Goal: Information Seeking & Learning: Learn about a topic

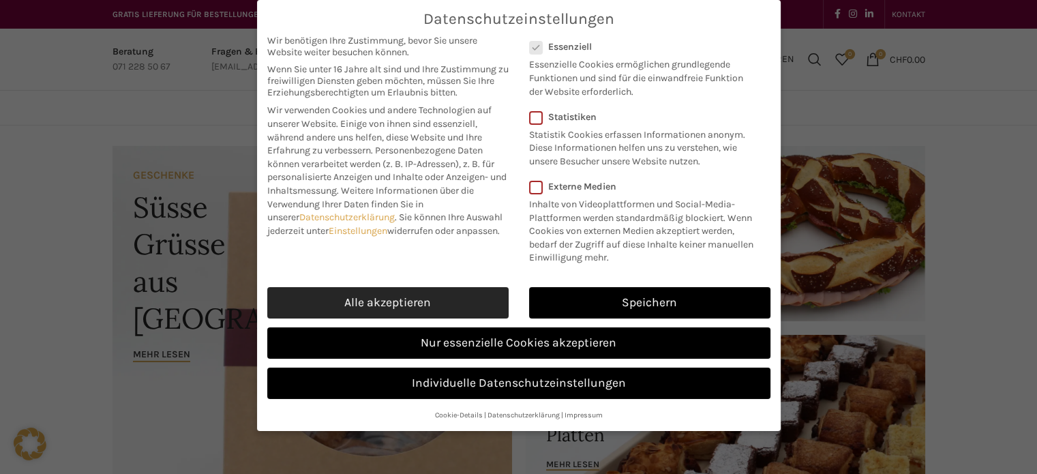
click at [408, 302] on link "Alle akzeptieren" at bounding box center [387, 302] width 241 height 31
checkbox input "true"
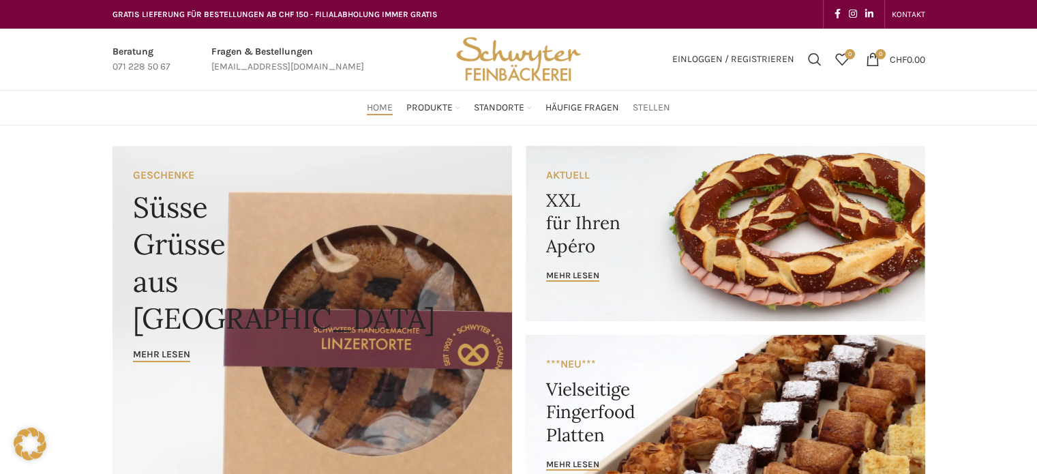
click at [668, 106] on span "Stellen" at bounding box center [652, 108] width 38 height 13
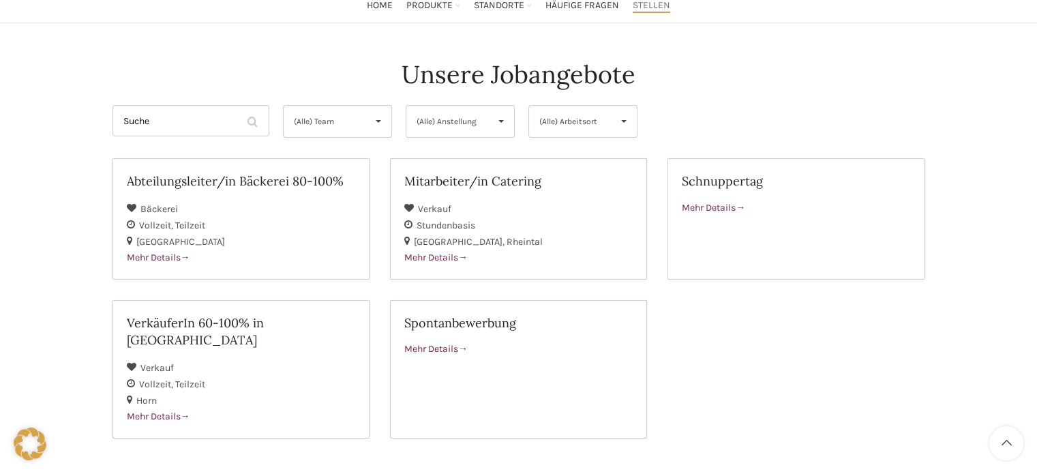
scroll to position [103, 0]
click at [716, 205] on span "Mehr Details" at bounding box center [713, 207] width 63 height 12
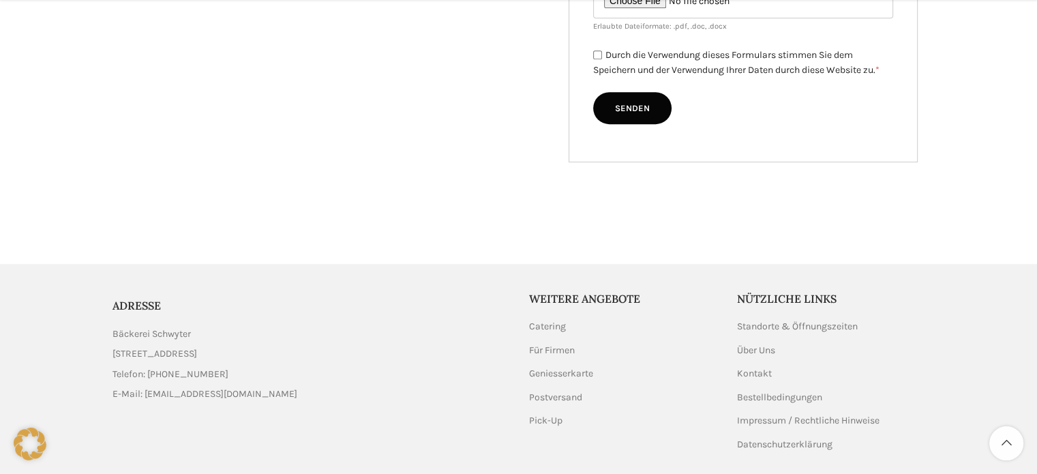
scroll to position [670, 0]
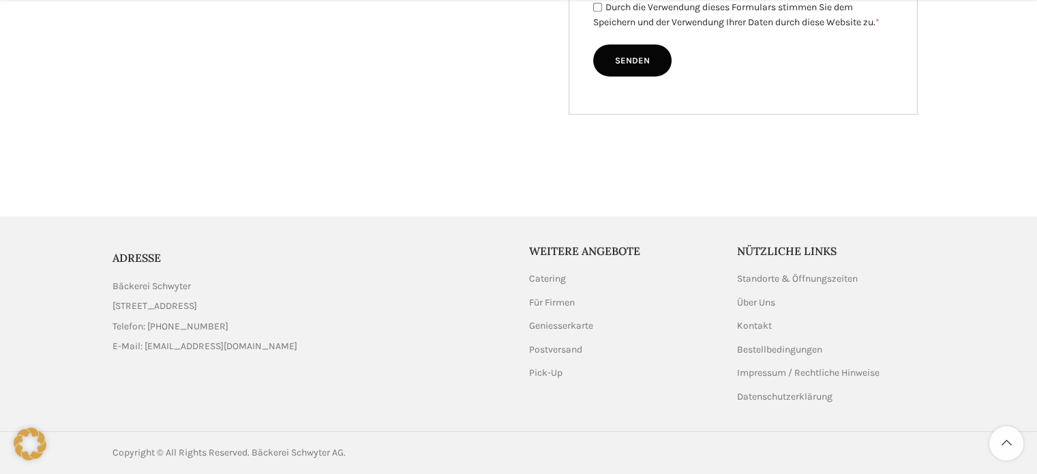
click at [203, 324] on link "List item link" at bounding box center [311, 326] width 396 height 15
click at [220, 326] on link "List item link" at bounding box center [311, 326] width 396 height 15
drag, startPoint x: 173, startPoint y: 327, endPoint x: 381, endPoint y: 356, distance: 209.4
click at [381, 356] on div "ADRESSE Bäckerei Schwyter Schuppisstrasse 17, 9016 St. Gallen Telefon: 071 228 …" at bounding box center [311, 302] width 410 height 118
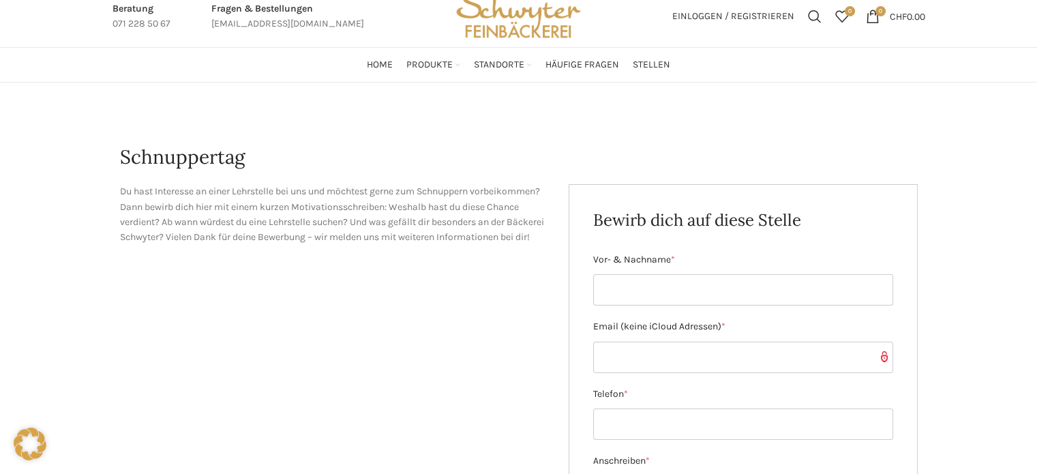
scroll to position [0, 0]
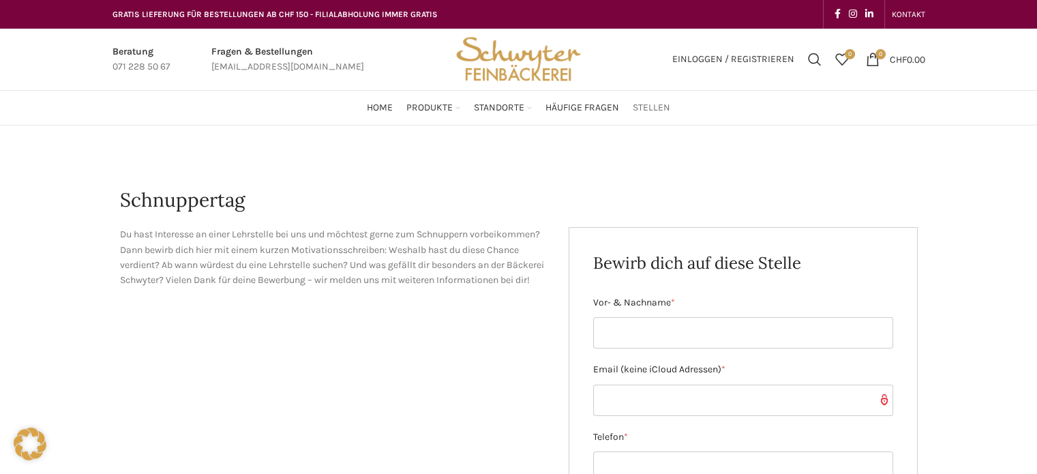
click at [652, 103] on span "Stellen" at bounding box center [652, 108] width 38 height 13
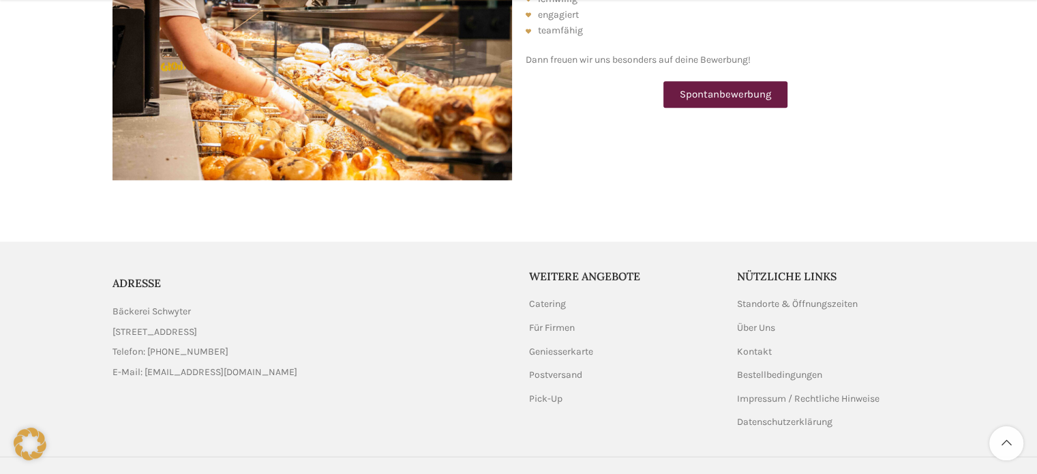
scroll to position [1773, 0]
